Goal: Task Accomplishment & Management: Use online tool/utility

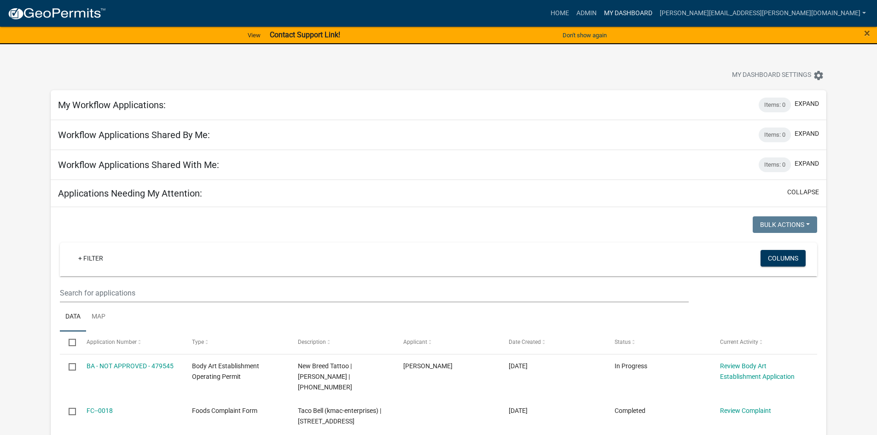
click at [656, 14] on link "My Dashboard" at bounding box center [628, 13] width 56 height 17
click at [600, 12] on link "Admin" at bounding box center [587, 13] width 28 height 17
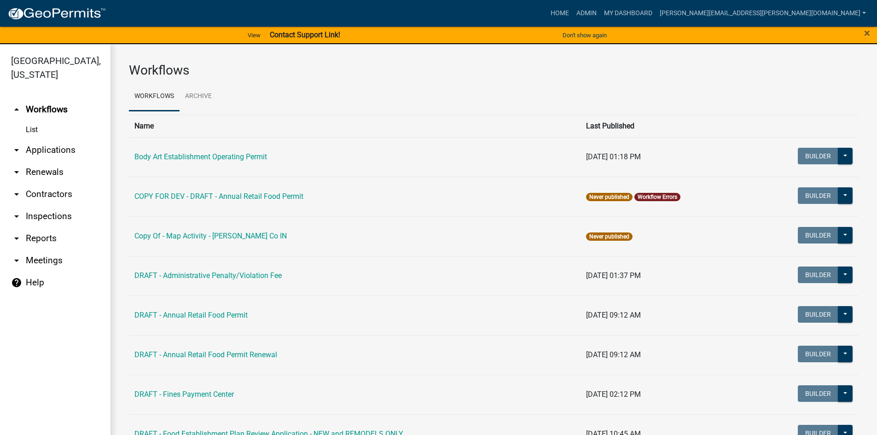
click at [51, 150] on link "arrow_drop_down Applications" at bounding box center [55, 150] width 110 height 22
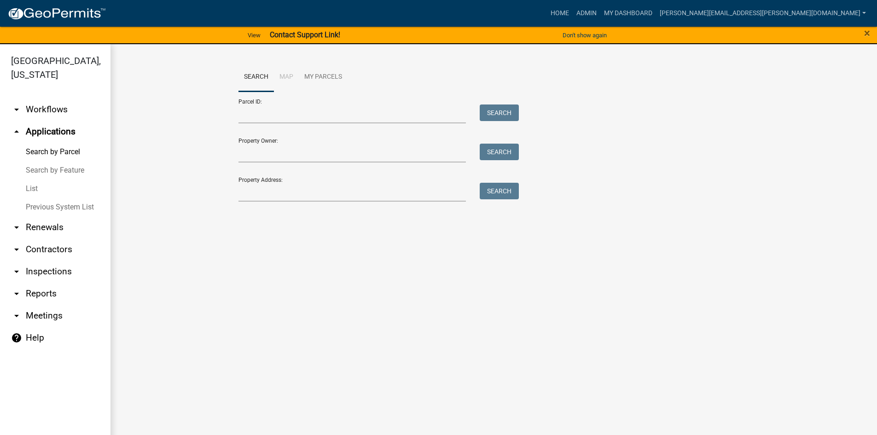
click at [35, 189] on link "List" at bounding box center [55, 188] width 110 height 18
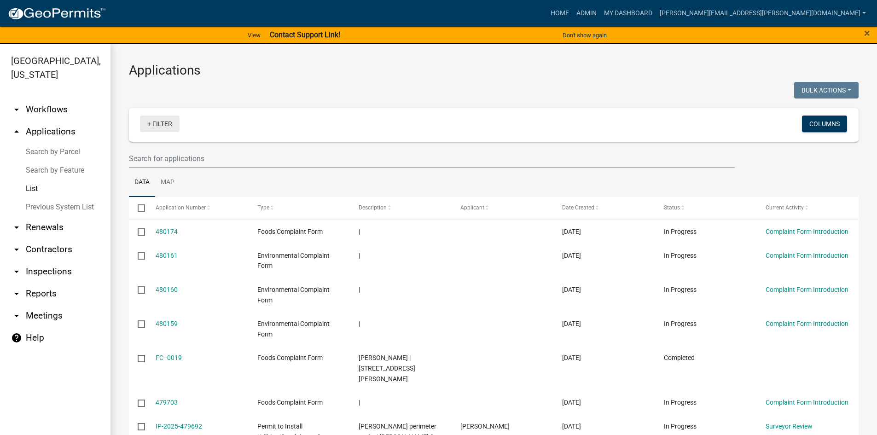
click at [151, 124] on link "+ Filter" at bounding box center [160, 124] width 40 height 17
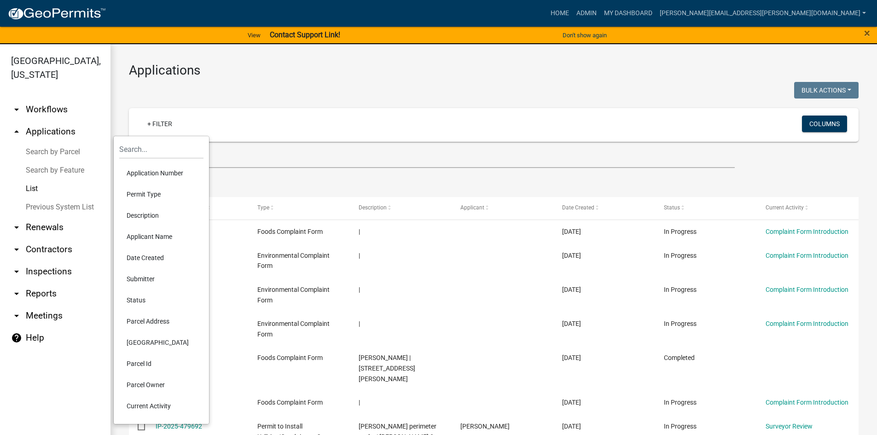
click at [139, 299] on li "Status" at bounding box center [161, 299] width 84 height 21
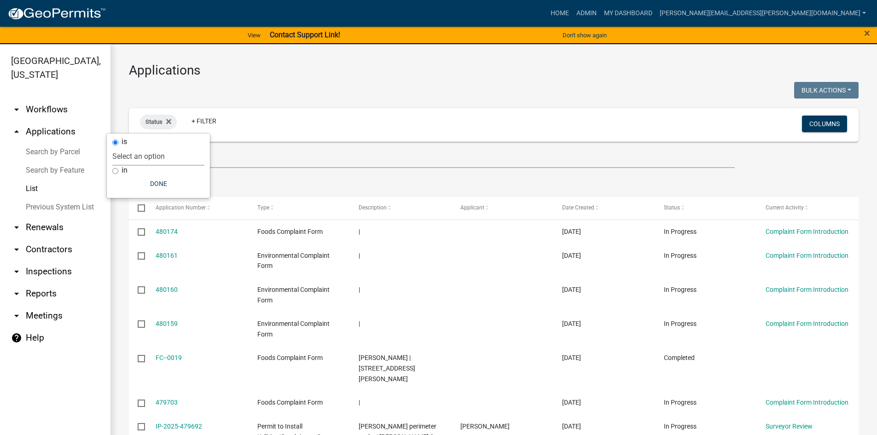
click at [140, 157] on select "Select an option Not Started In Progress Completed Expired Locked Withdrawn Voi…" at bounding box center [158, 156] width 92 height 19
select select "2"
click at [131, 147] on select "Select an option Not Started In Progress Completed Expired Locked Withdrawn Voi…" at bounding box center [158, 156] width 92 height 19
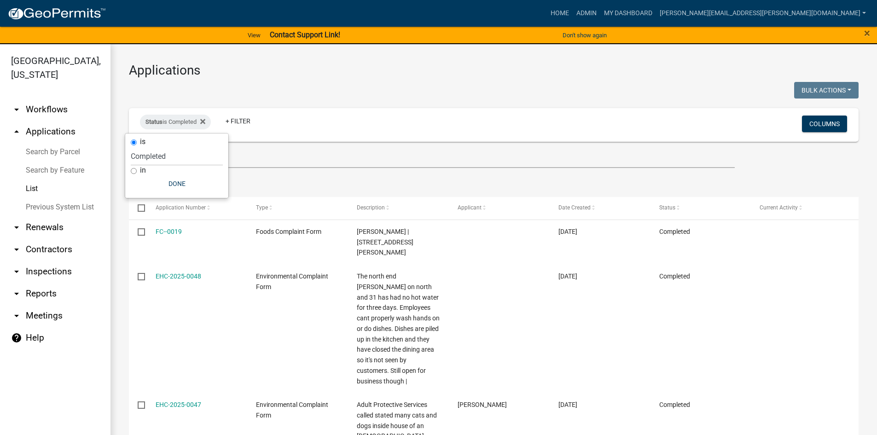
click at [323, 84] on div at bounding box center [308, 91] width 372 height 19
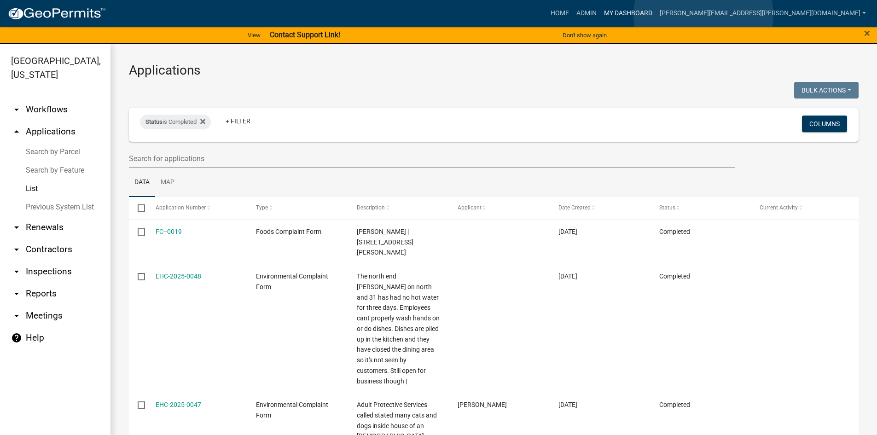
click at [656, 15] on link "My Dashboard" at bounding box center [628, 13] width 56 height 17
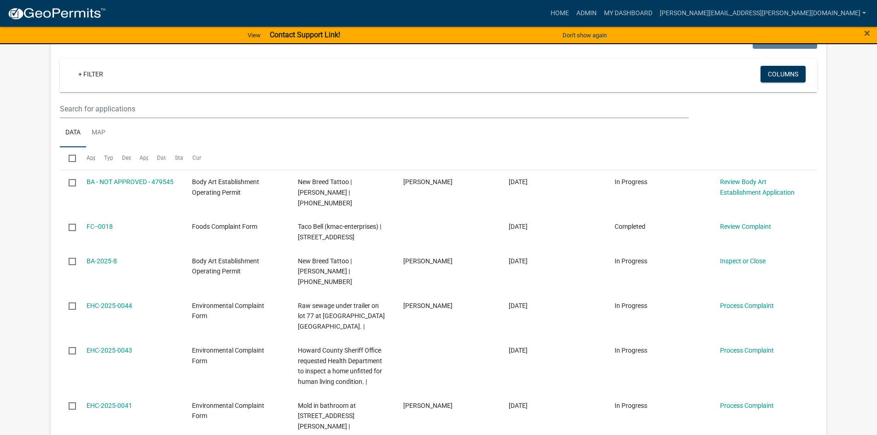
scroll to position [174, 0]
